Goal: Find contact information: Find contact information

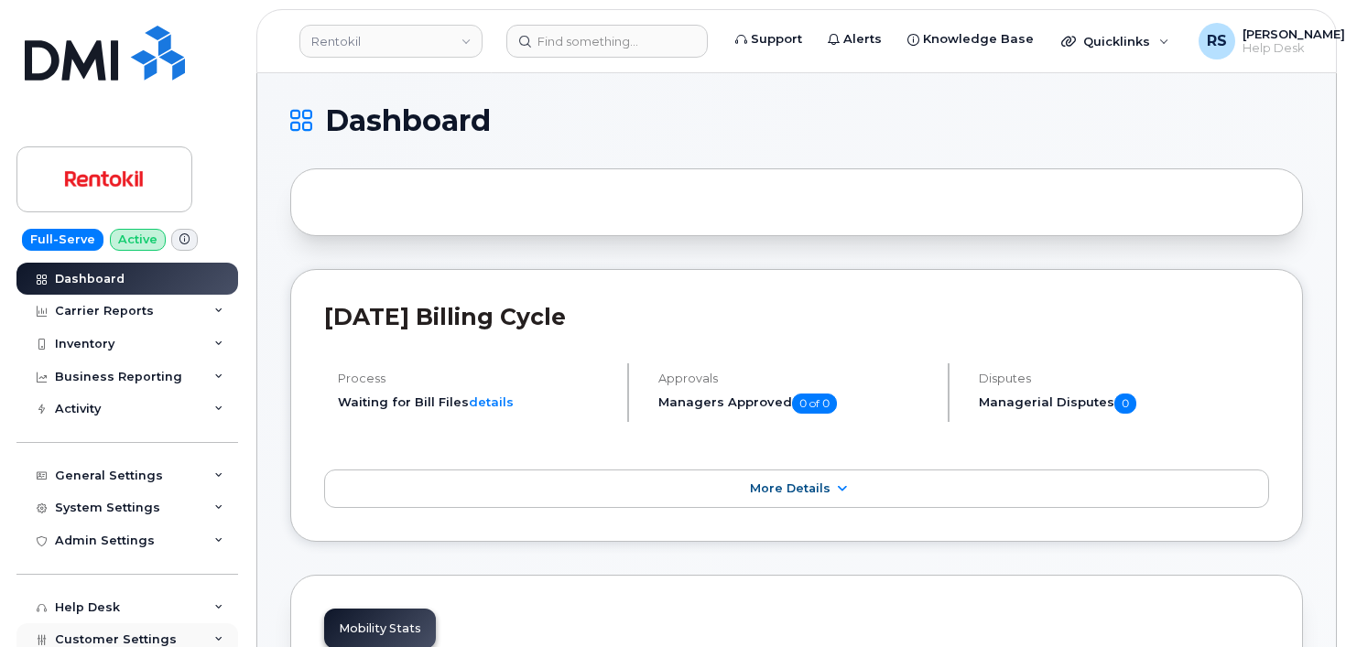
drag, startPoint x: 0, startPoint y: 0, endPoint x: 18, endPoint y: 628, distance: 628.2
click at [18, 628] on div "Customer Settings" at bounding box center [127, 639] width 222 height 33
click at [650, 127] on h1 "Dashboard" at bounding box center [791, 120] width 1003 height 29
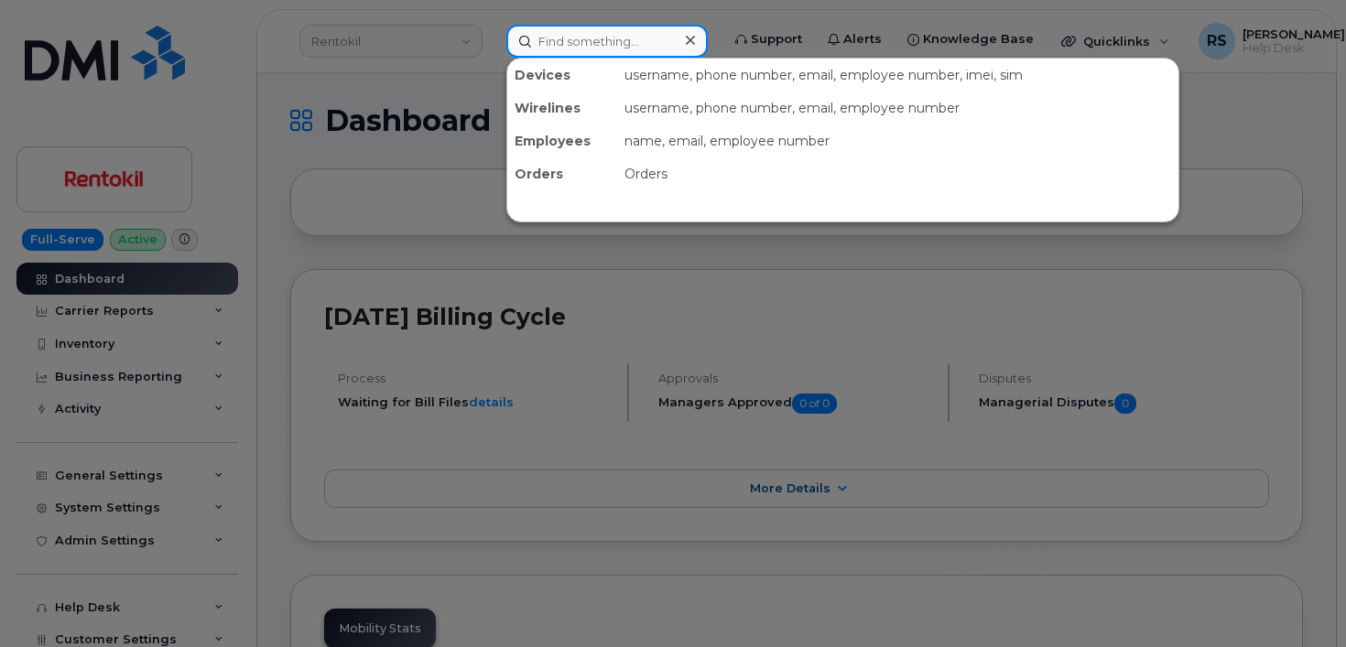
click at [563, 40] on input at bounding box center [606, 41] width 201 height 33
click at [385, 52] on div at bounding box center [673, 323] width 1346 height 647
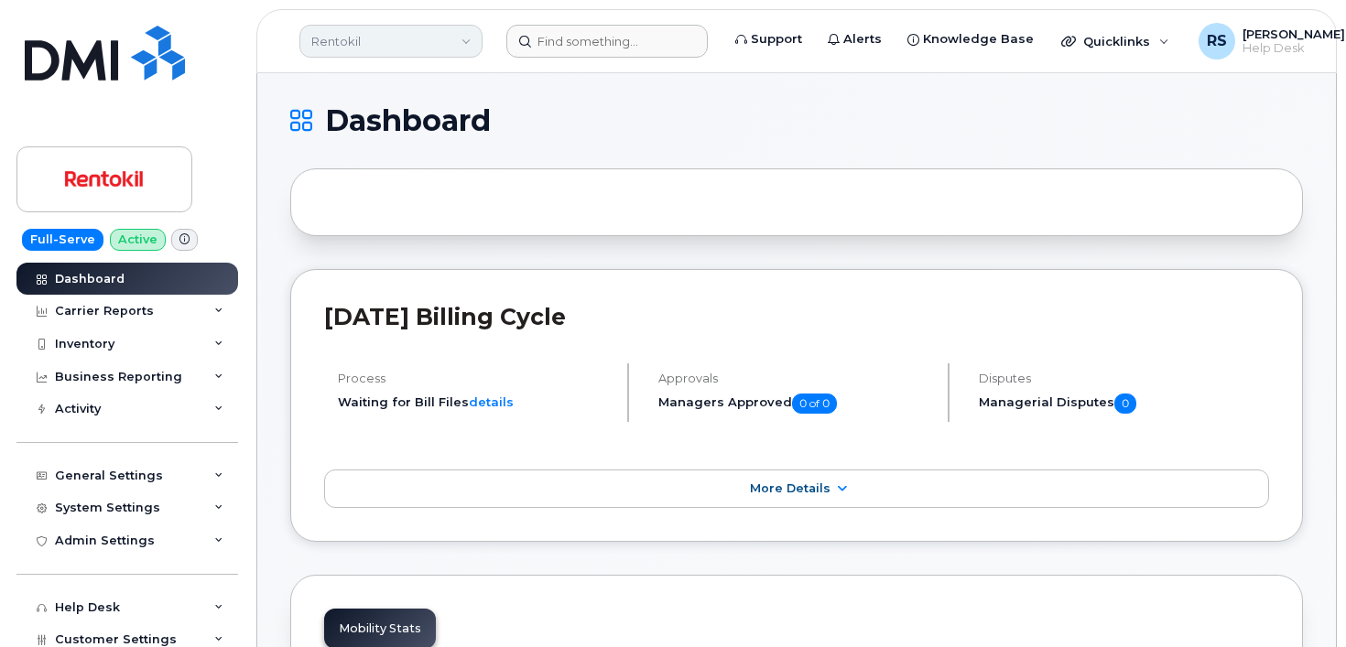
click at [341, 36] on link "Rentokil" at bounding box center [390, 41] width 183 height 33
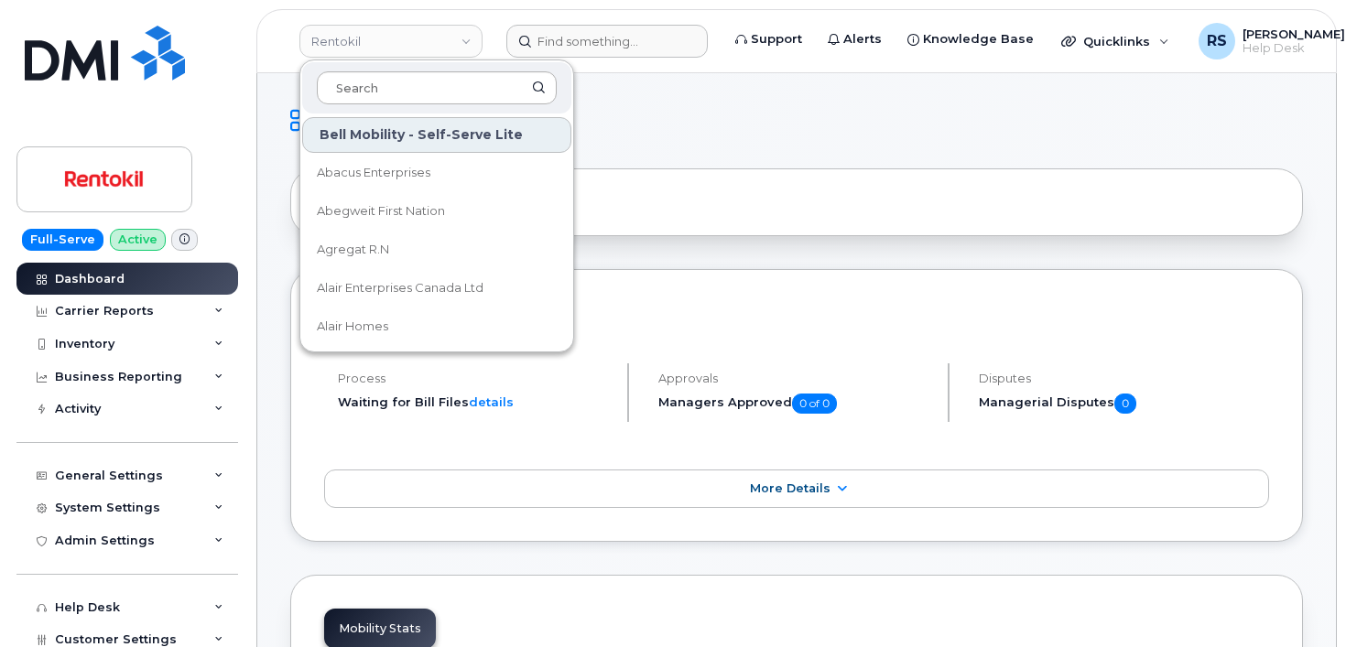
click at [343, 82] on input at bounding box center [437, 87] width 240 height 33
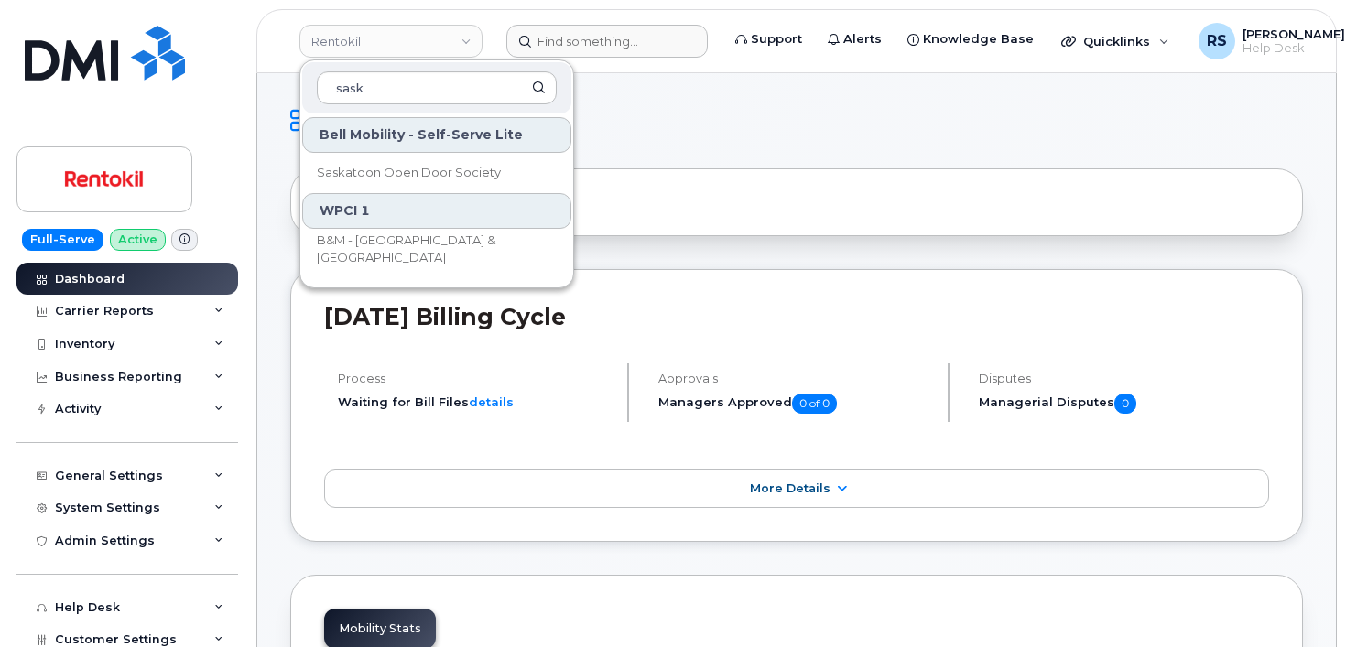
type input "sask"
drag, startPoint x: 387, startPoint y: 91, endPoint x: 295, endPoint y: 76, distance: 93.6
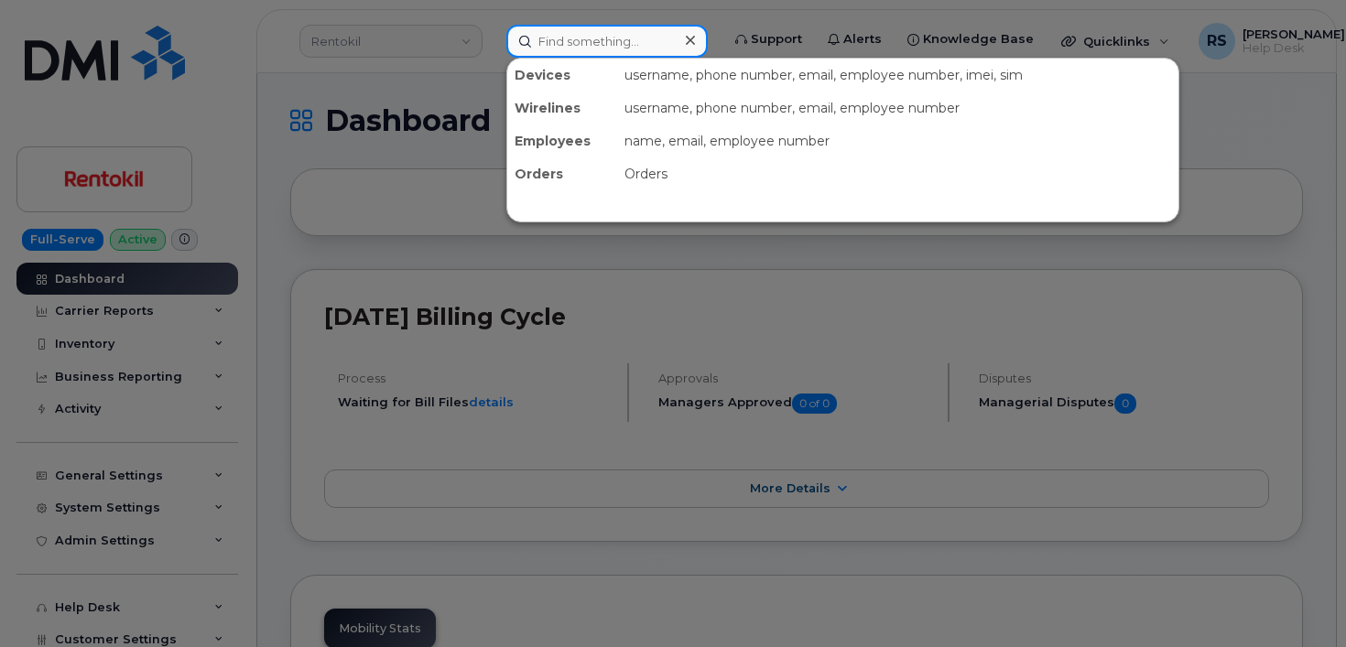
click at [525, 34] on input at bounding box center [606, 41] width 201 height 33
paste input "2243001644"
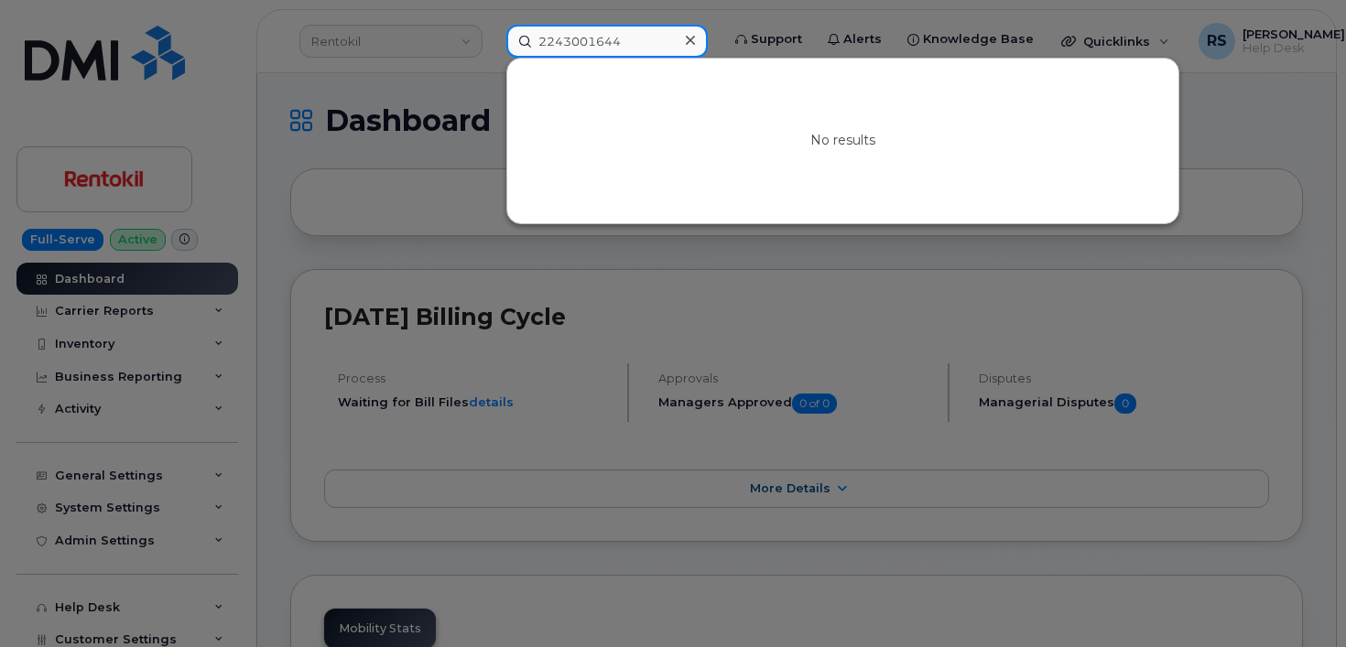
type input "2243001644"
click at [11, 624] on div at bounding box center [673, 323] width 1346 height 647
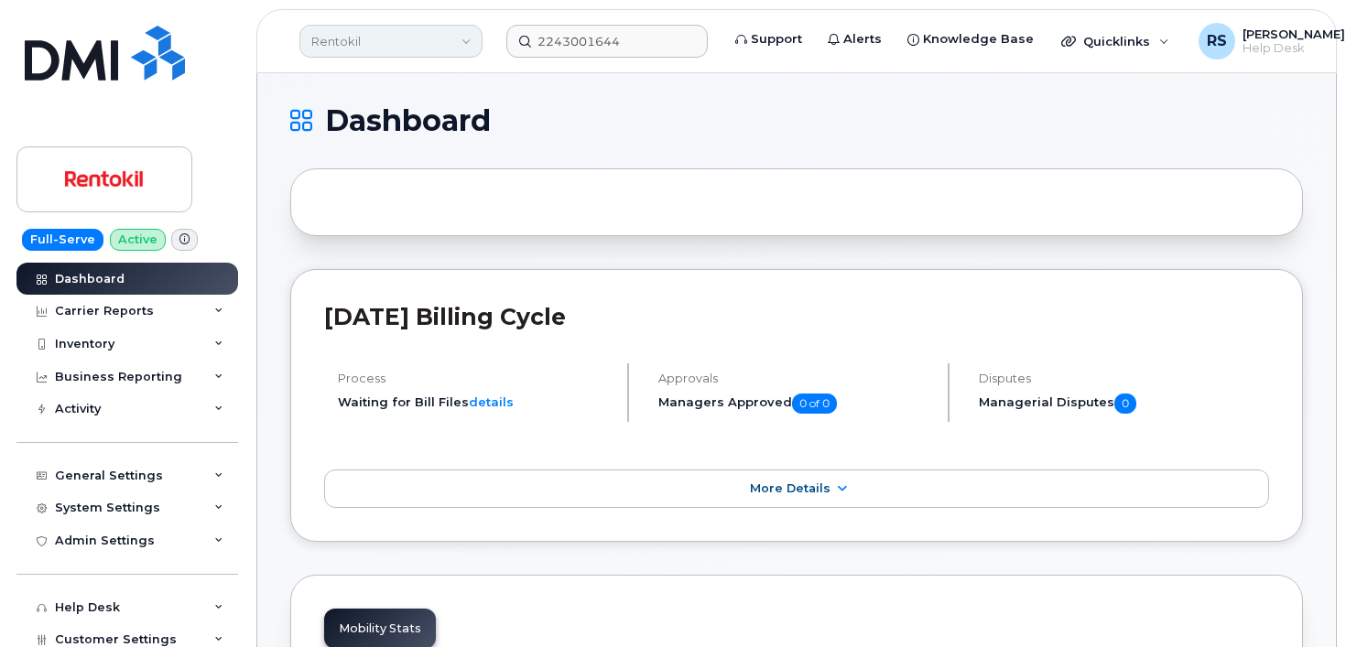
click at [353, 35] on link "Rentokil" at bounding box center [390, 41] width 183 height 33
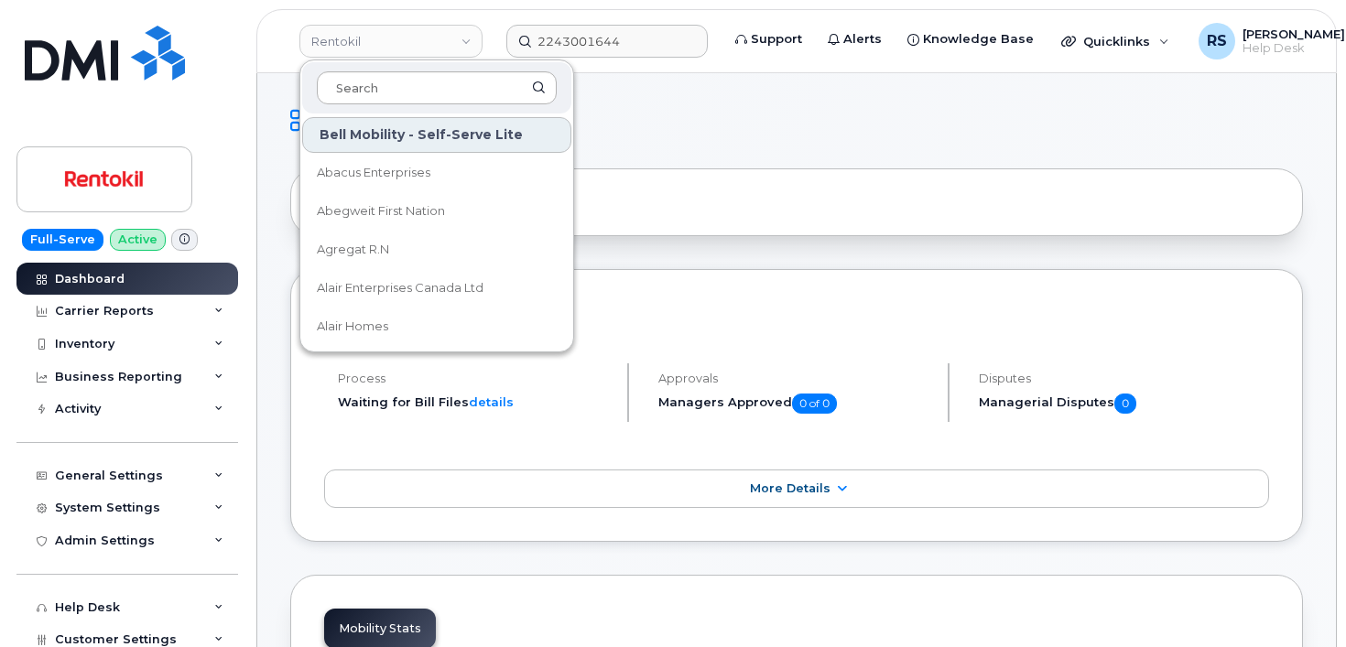
click at [347, 93] on input at bounding box center [437, 87] width 240 height 33
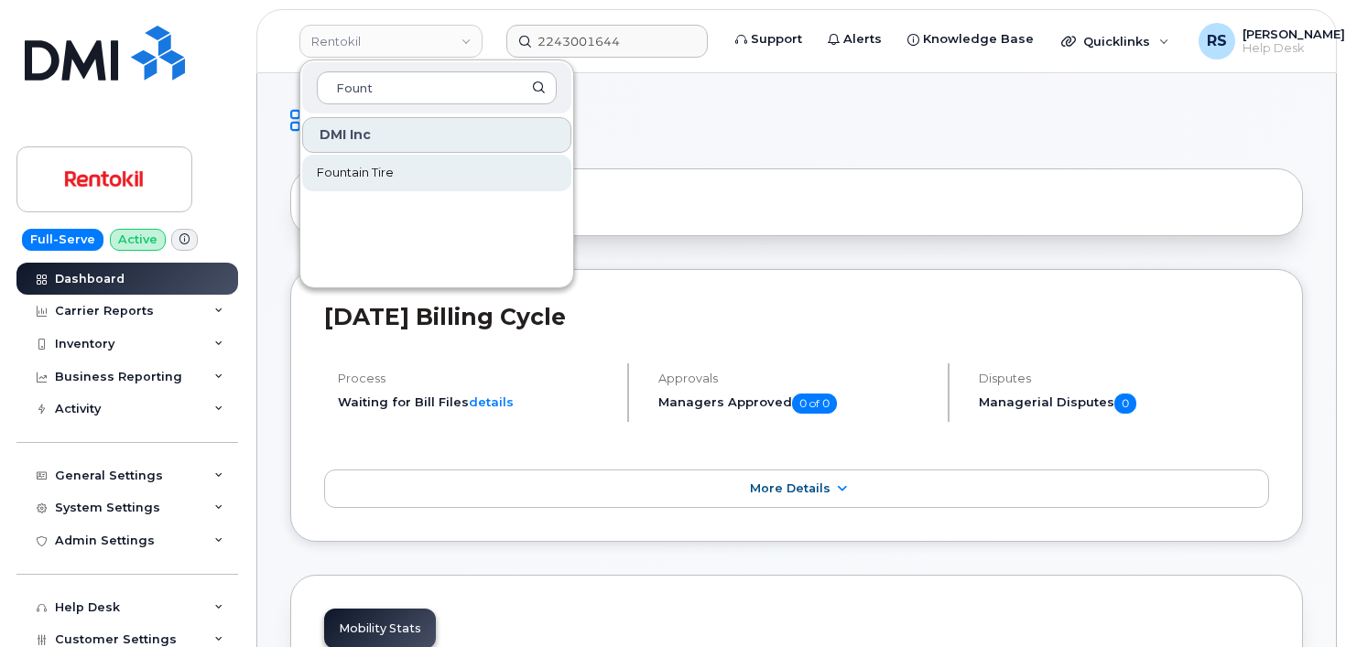
type input "Fount"
click at [363, 172] on span "Fountain Tire" at bounding box center [355, 173] width 77 height 18
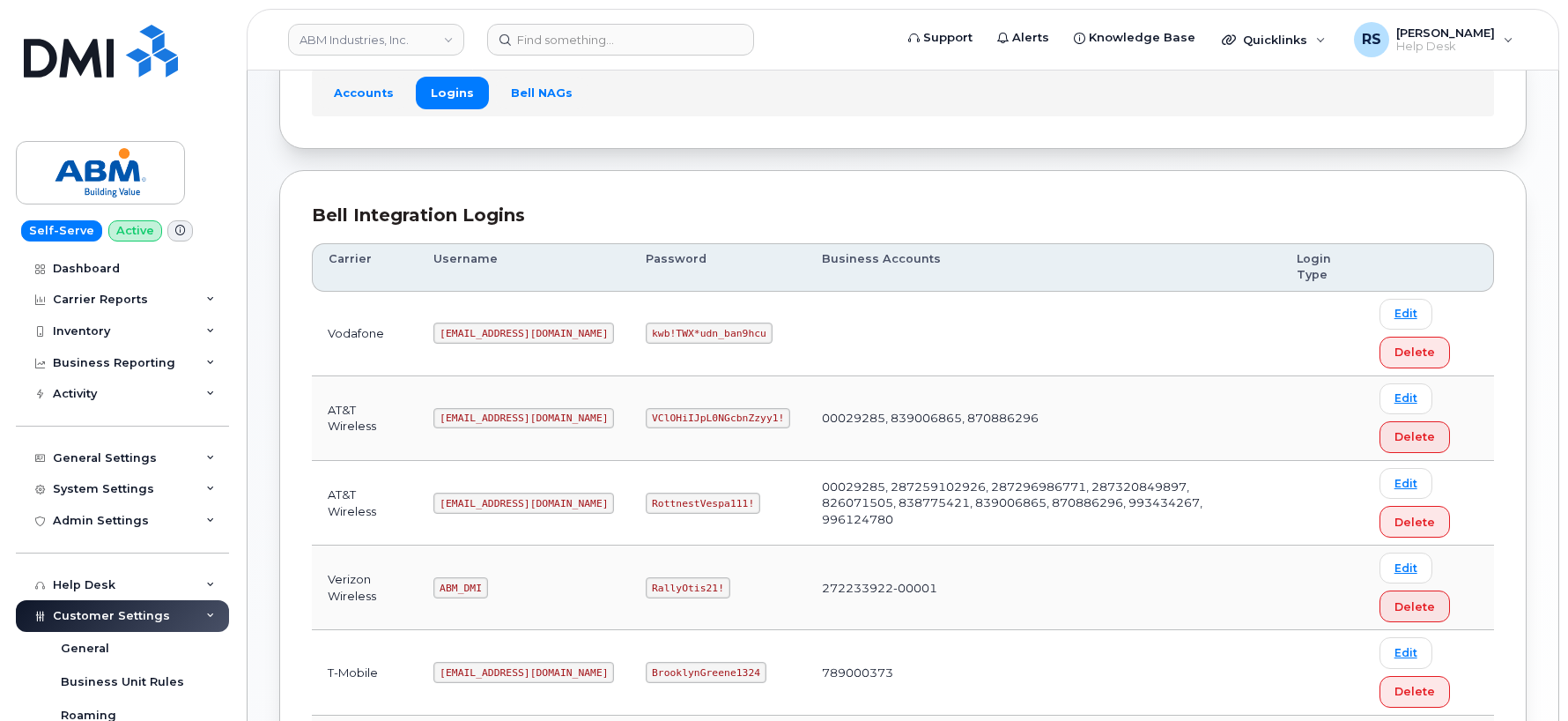
scroll to position [122, 0]
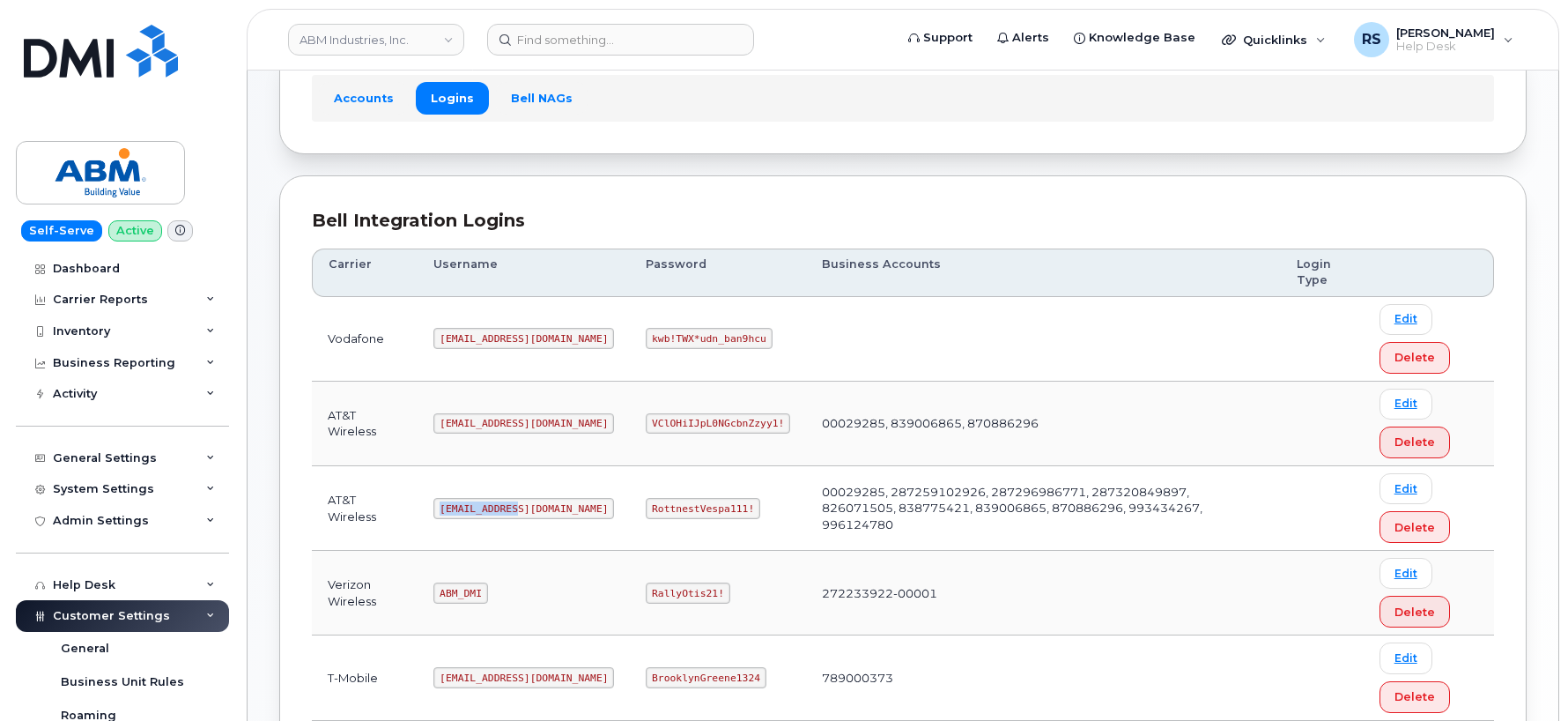
drag, startPoint x: 443, startPoint y: 510, endPoint x: 518, endPoint y: 510, distance: 75.0
click at [518, 510] on code "abm@dminc.com" at bounding box center [524, 508] width 181 height 21
copy code "abm@dminc.com"
drag, startPoint x: 592, startPoint y: 506, endPoint x: 699, endPoint y: 506, distance: 107.0
click at [699, 506] on td "RottnestVespa111!" at bounding box center [718, 508] width 176 height 85
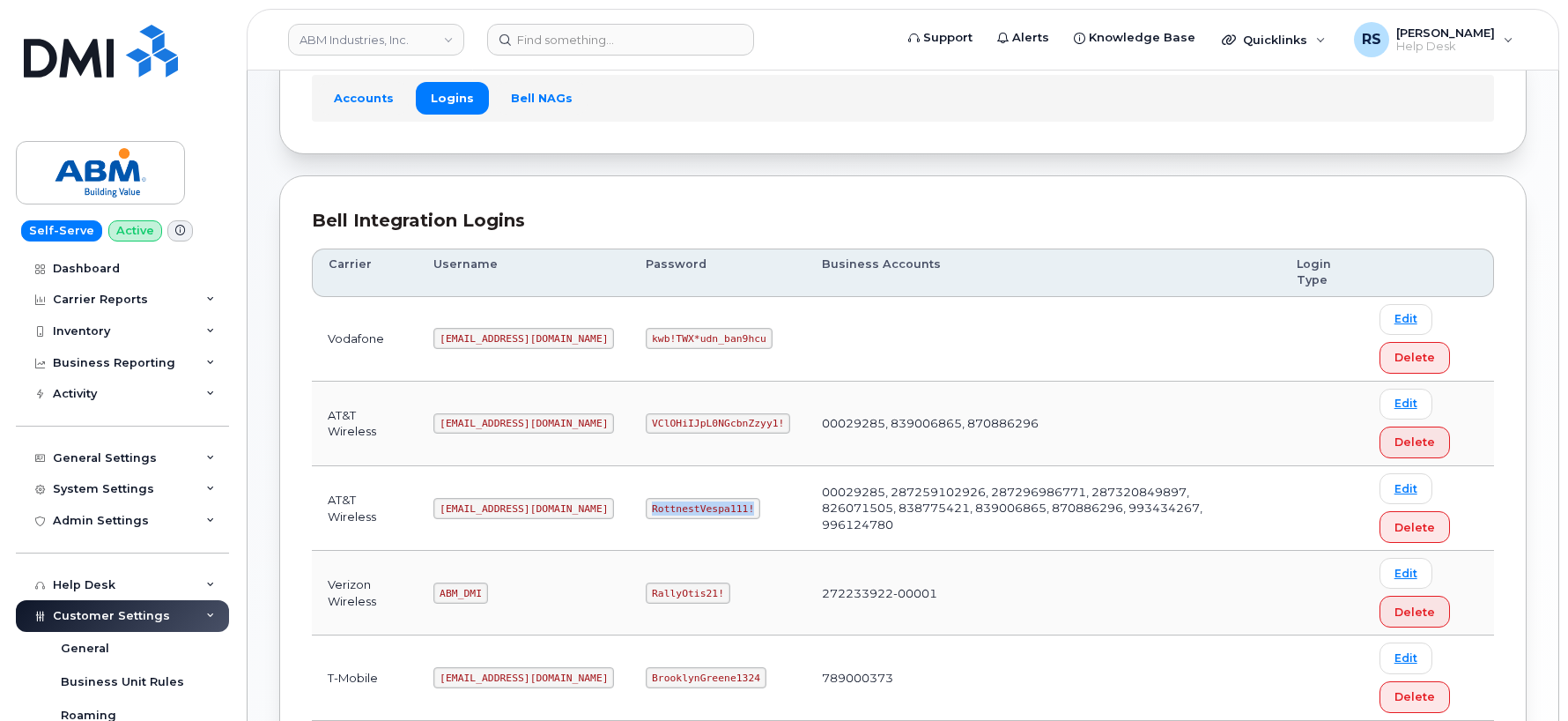
copy code "RottnestVespa111!"
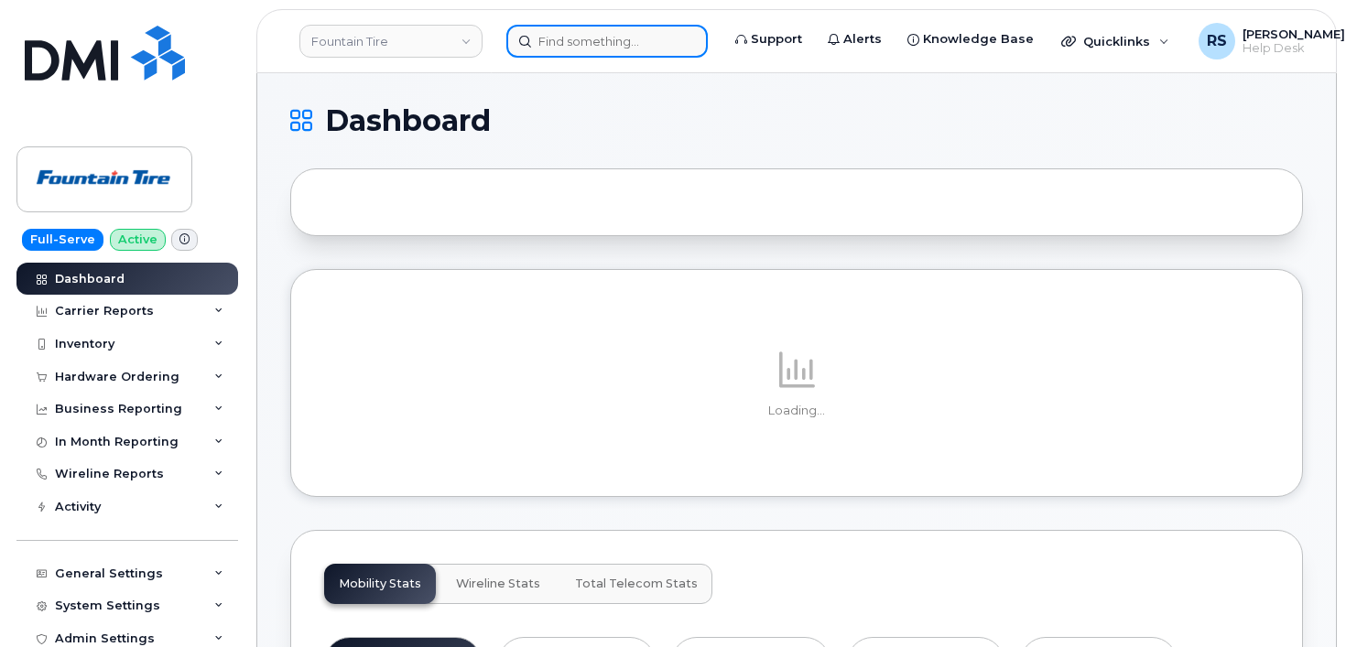
click at [548, 33] on input at bounding box center [606, 41] width 201 height 33
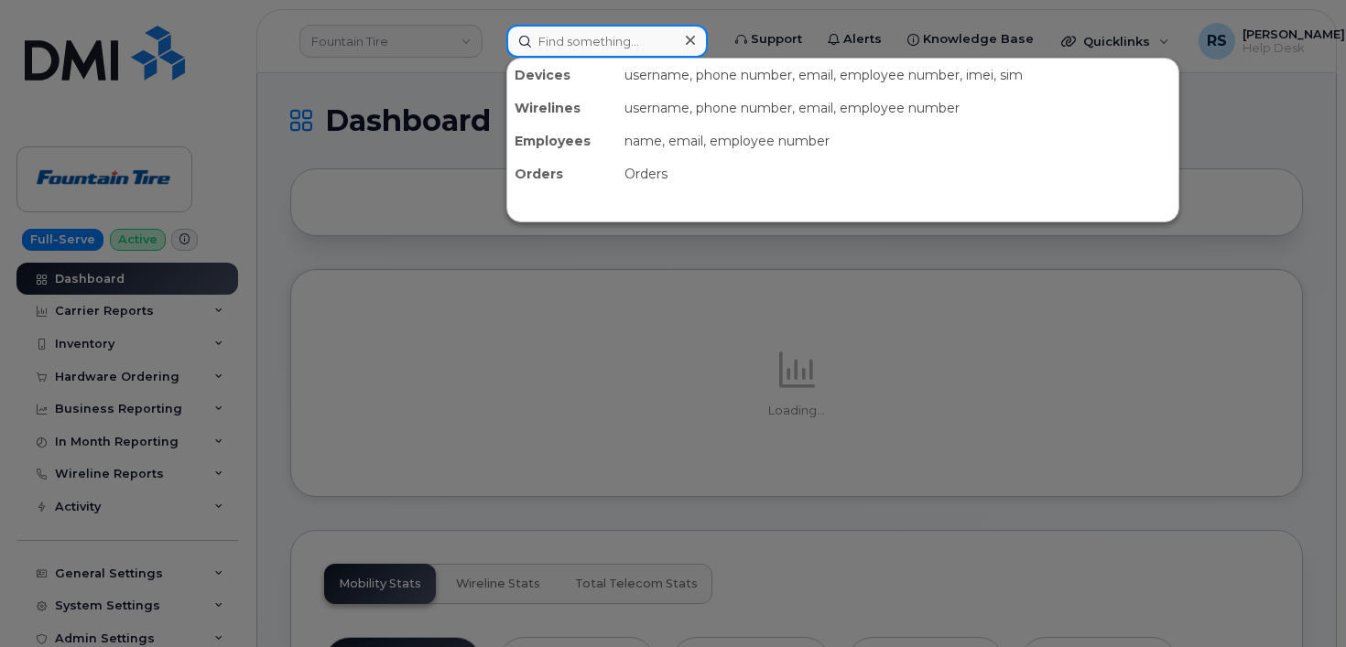
paste input "437.324.9237"
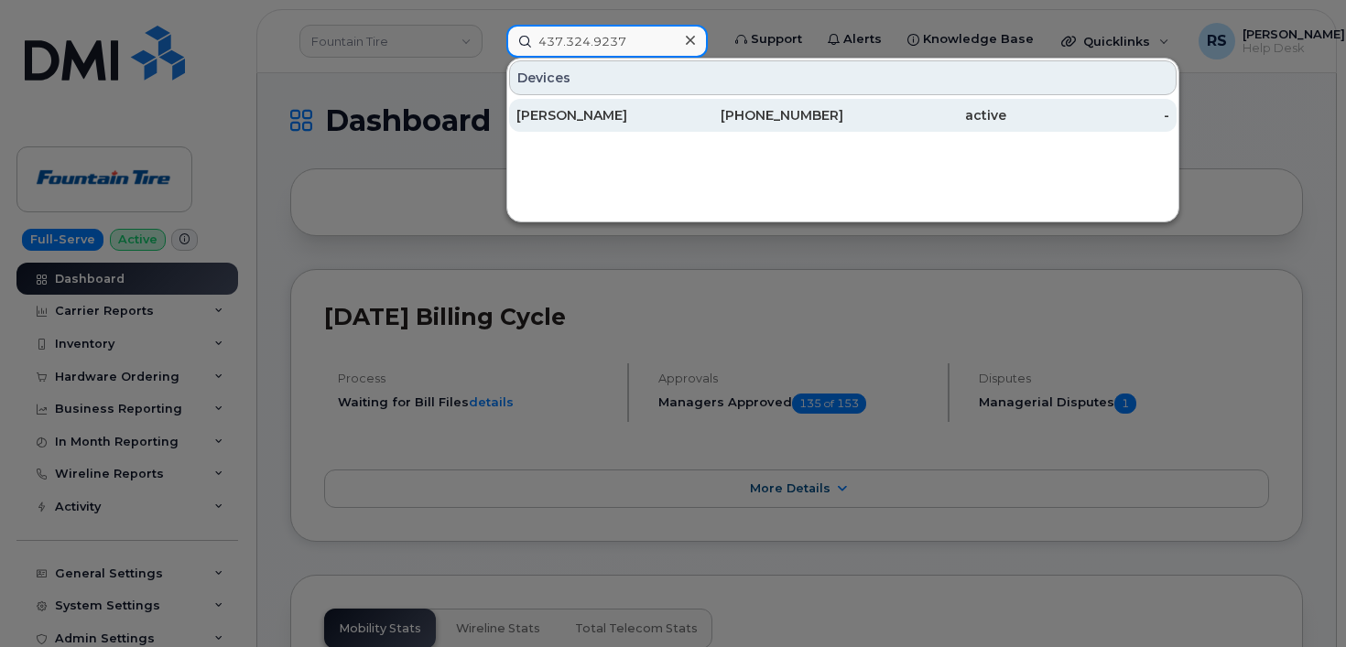
type input "437.324.9237"
click at [565, 116] on div "[PERSON_NAME]" at bounding box center [597, 115] width 163 height 18
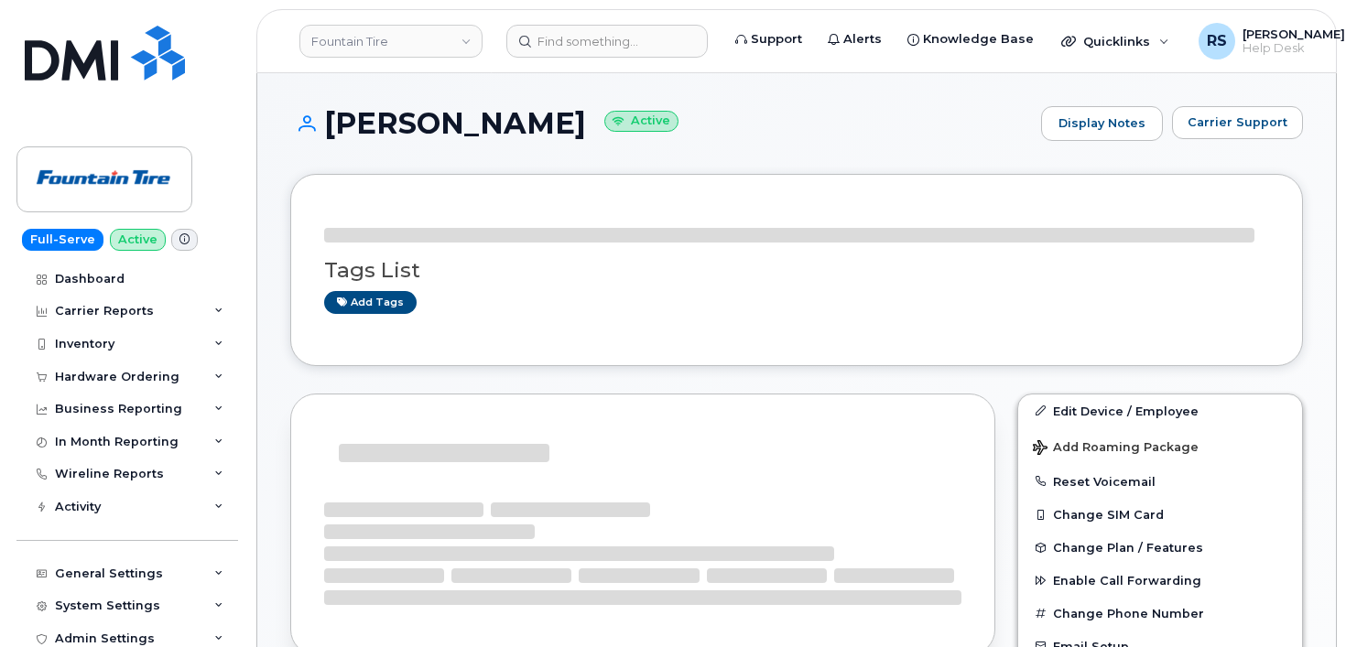
click at [653, 138] on h1 "[PERSON_NAME] Active" at bounding box center [660, 123] width 741 height 32
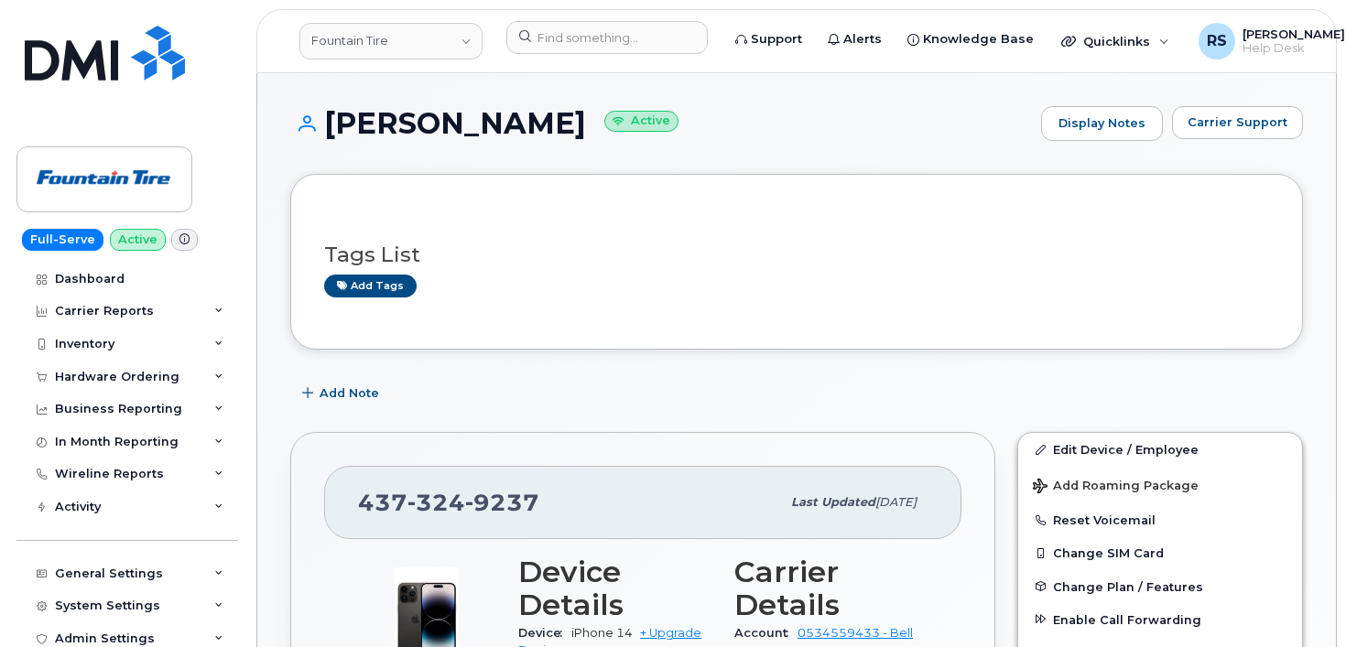
click at [668, 123] on h1 "[PERSON_NAME] Active" at bounding box center [660, 123] width 741 height 32
click at [1230, 119] on span "Carrier Support" at bounding box center [1237, 122] width 100 height 17
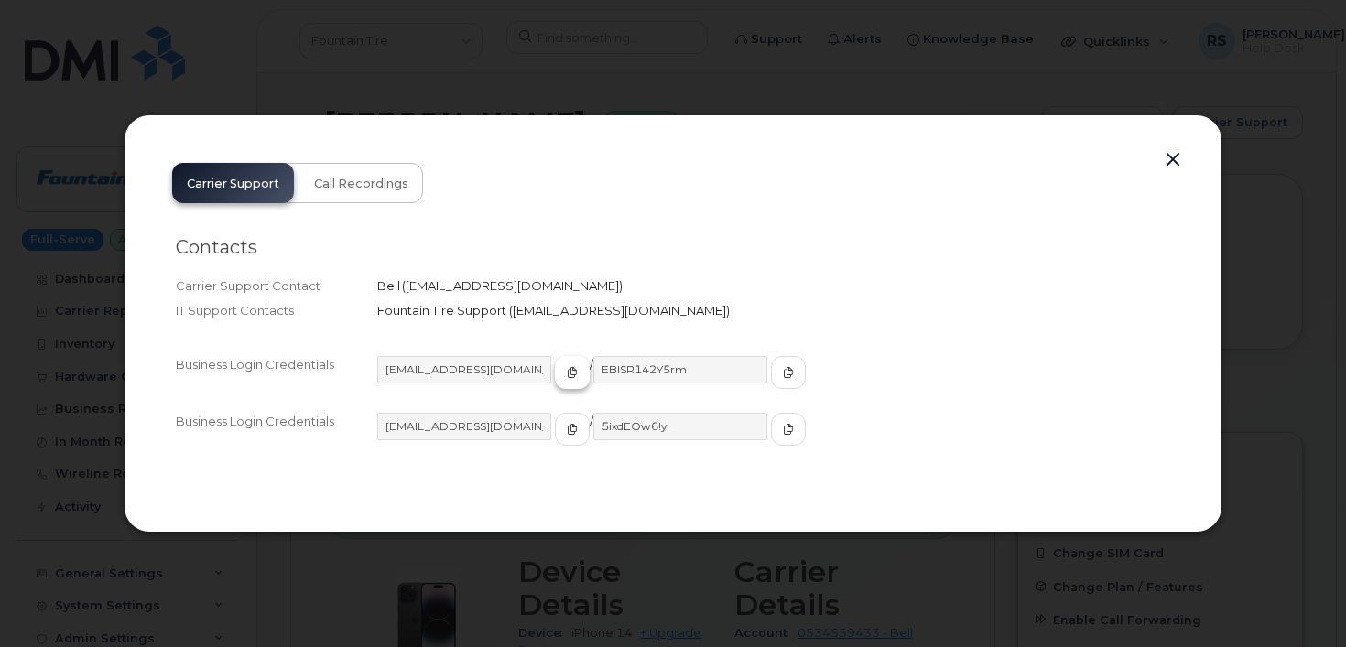
click at [564, 378] on span "button" at bounding box center [572, 372] width 16 height 16
click at [771, 372] on button "button" at bounding box center [788, 372] width 35 height 33
click at [1169, 155] on button "button" at bounding box center [1172, 160] width 27 height 26
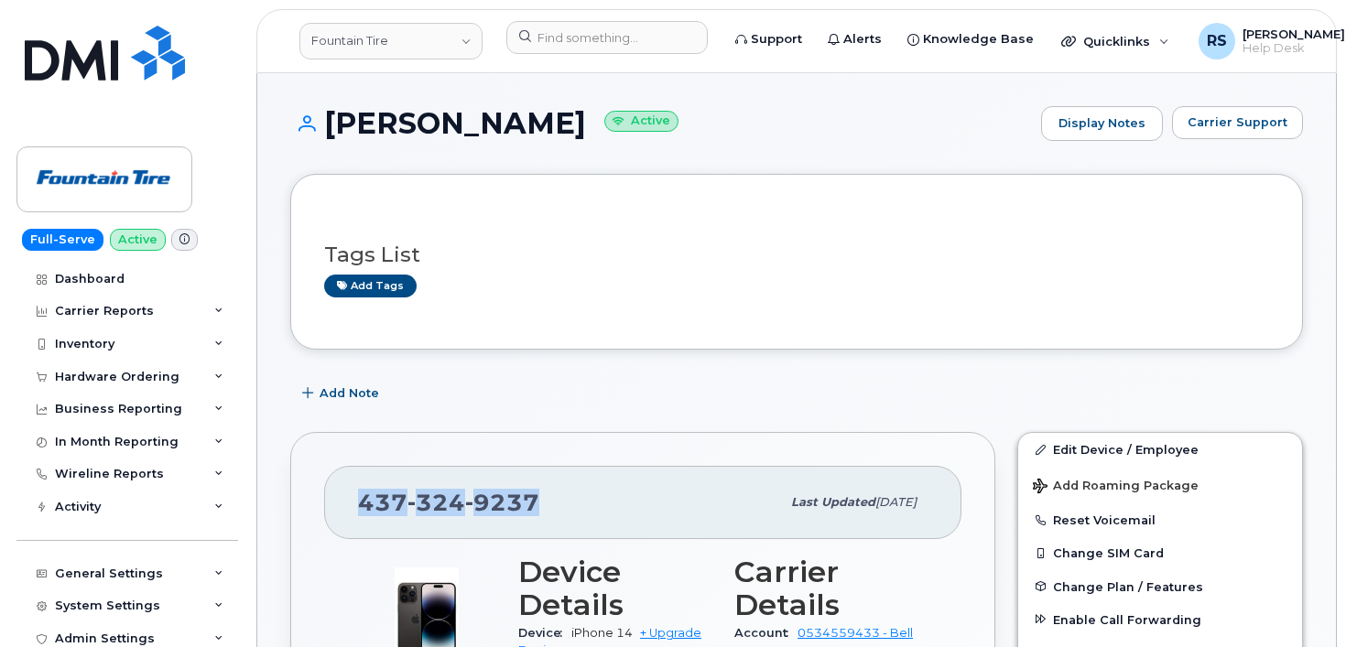
drag, startPoint x: 537, startPoint y: 503, endPoint x: 376, endPoint y: 505, distance: 161.1
click at [365, 508] on div "[PHONE_NUMBER]" at bounding box center [569, 502] width 422 height 38
copy span "[PHONE_NUMBER]"
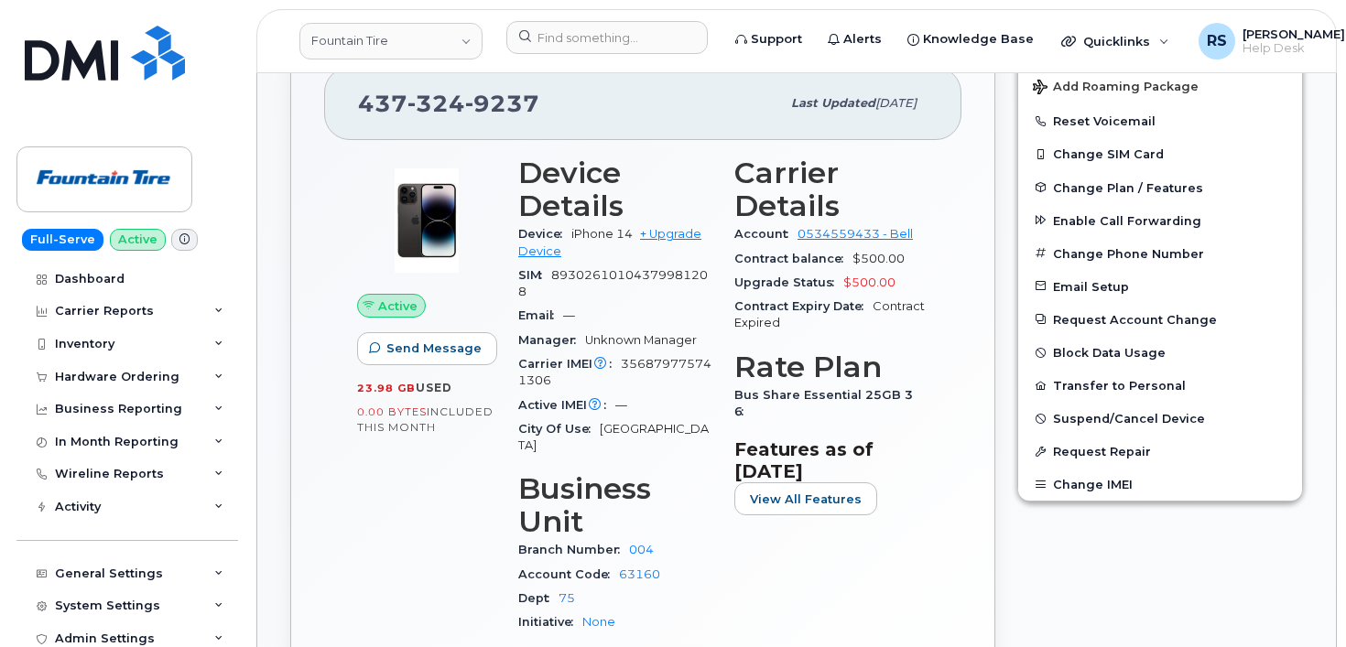
scroll to position [428, 0]
